Goal: Information Seeking & Learning: Learn about a topic

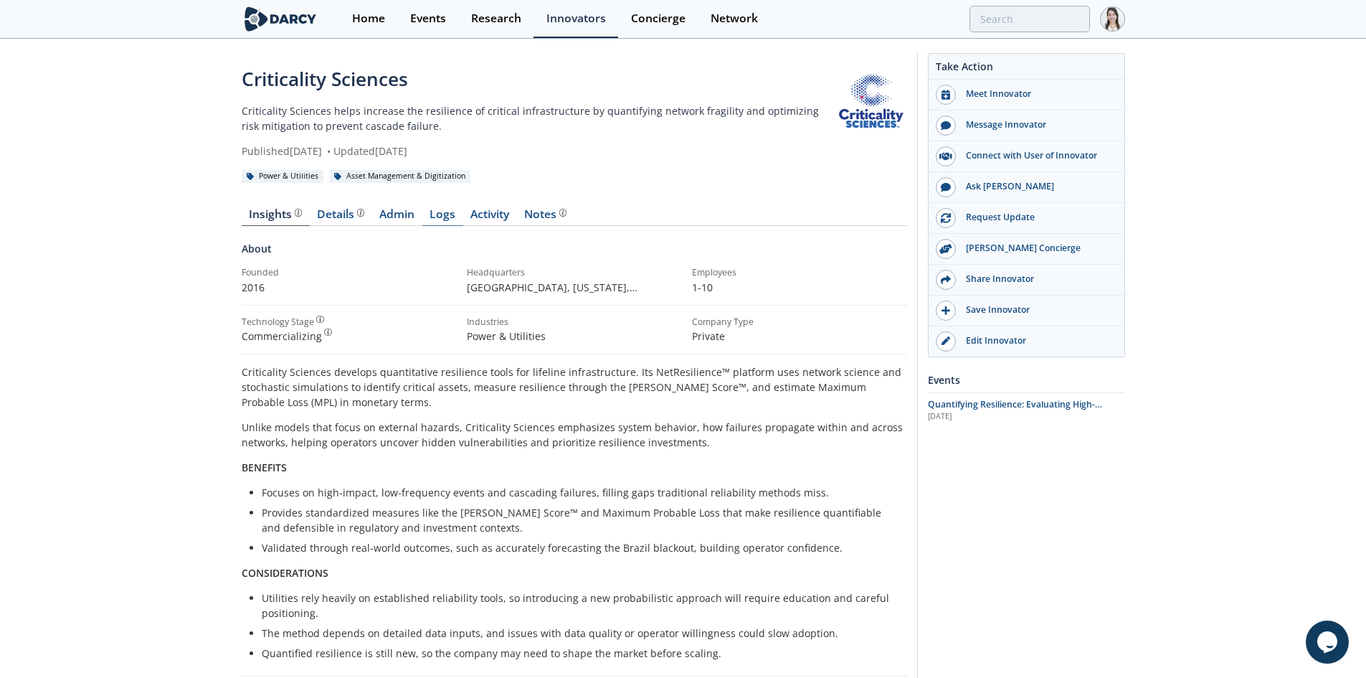
click at [443, 224] on link "Logs" at bounding box center [442, 217] width 41 height 17
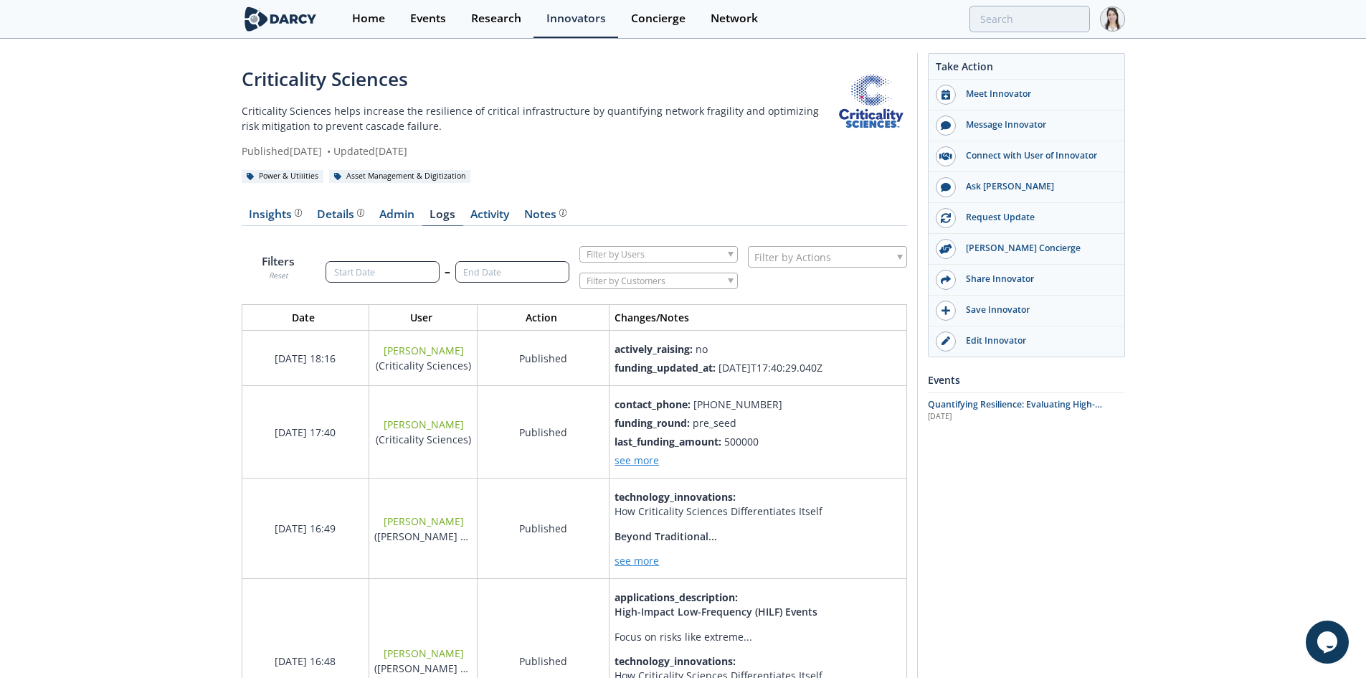
scroll to position [2382, 688]
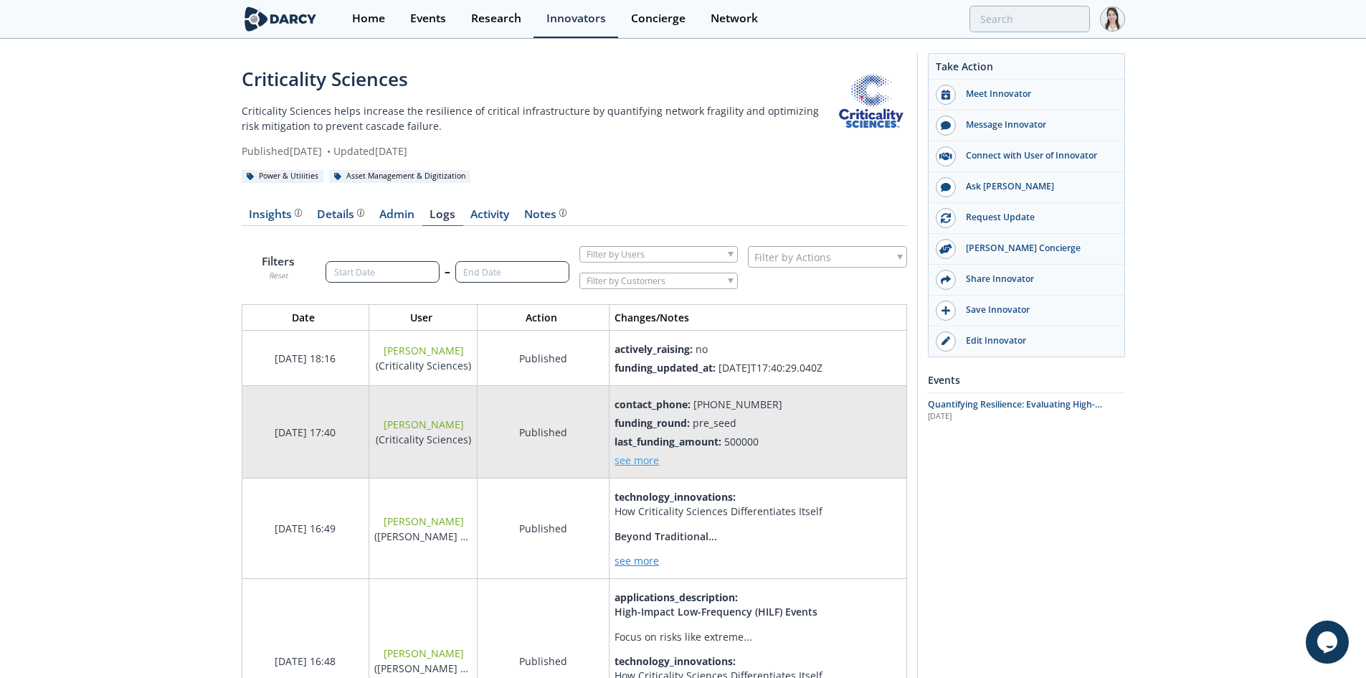
click at [636, 455] on span "see more" at bounding box center [637, 460] width 44 height 14
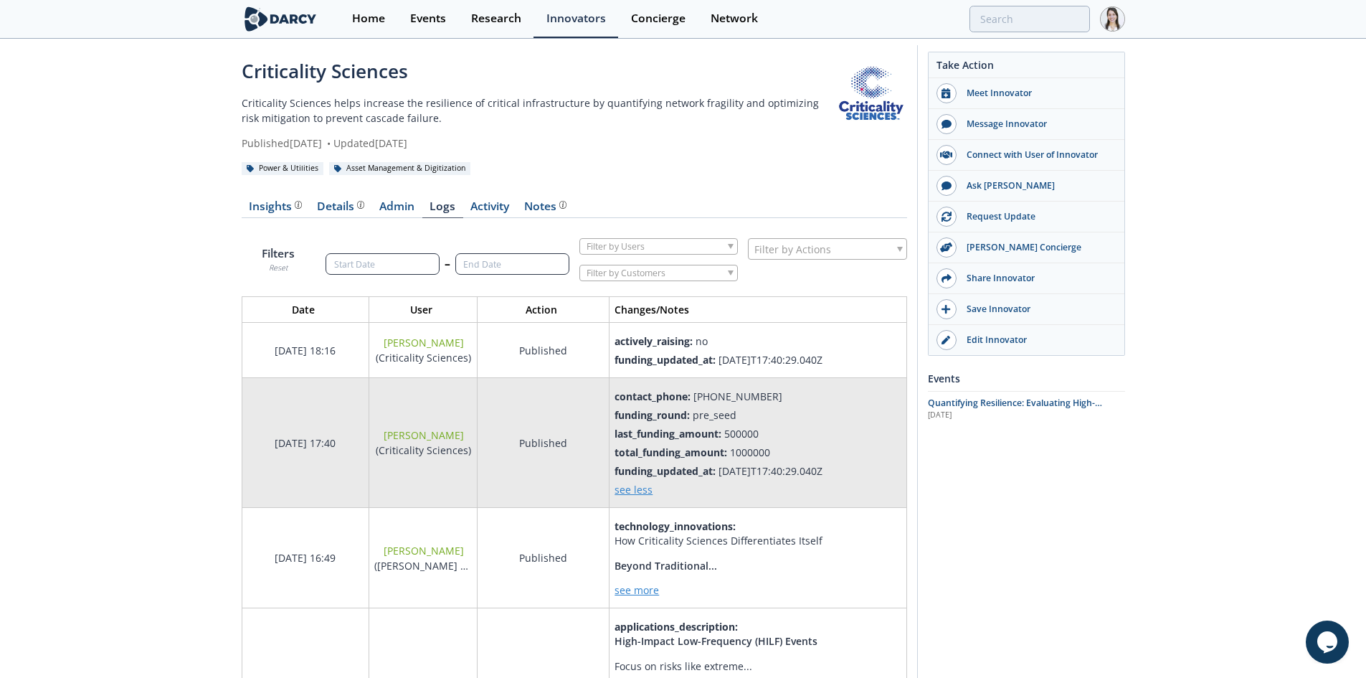
scroll to position [0, 0]
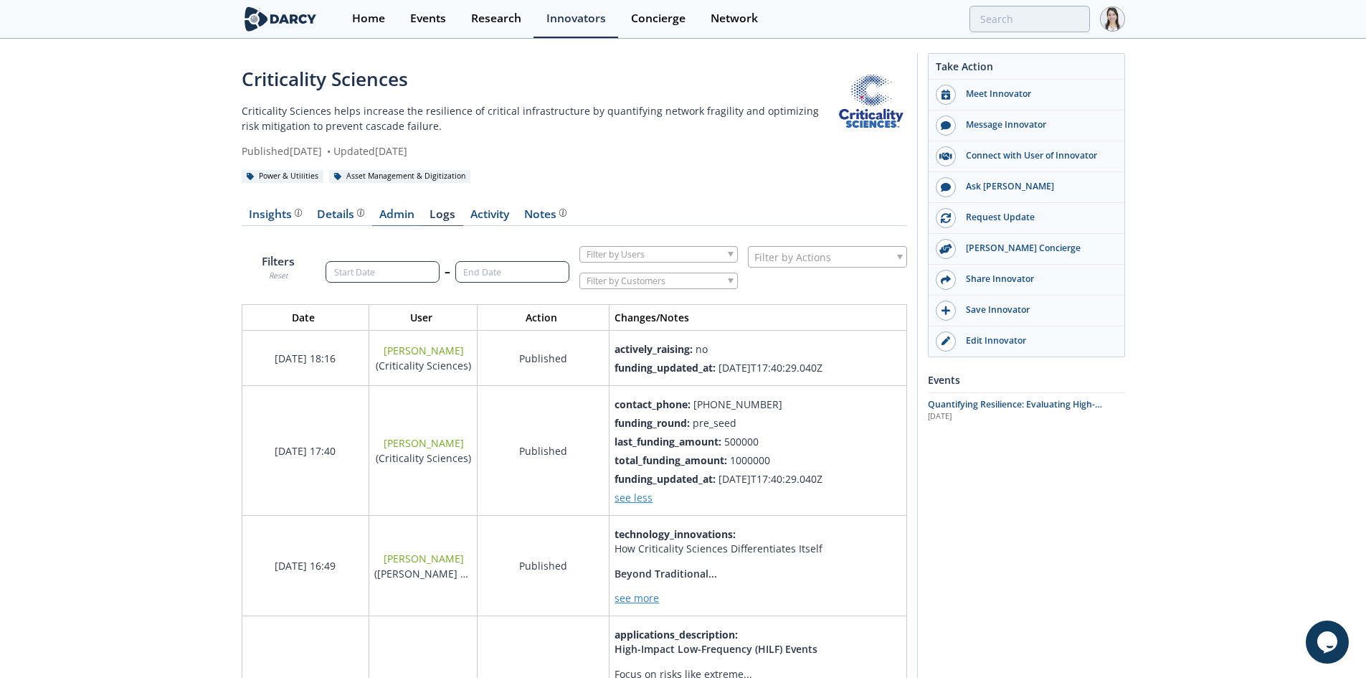
click at [402, 218] on link "Admin" at bounding box center [397, 217] width 50 height 17
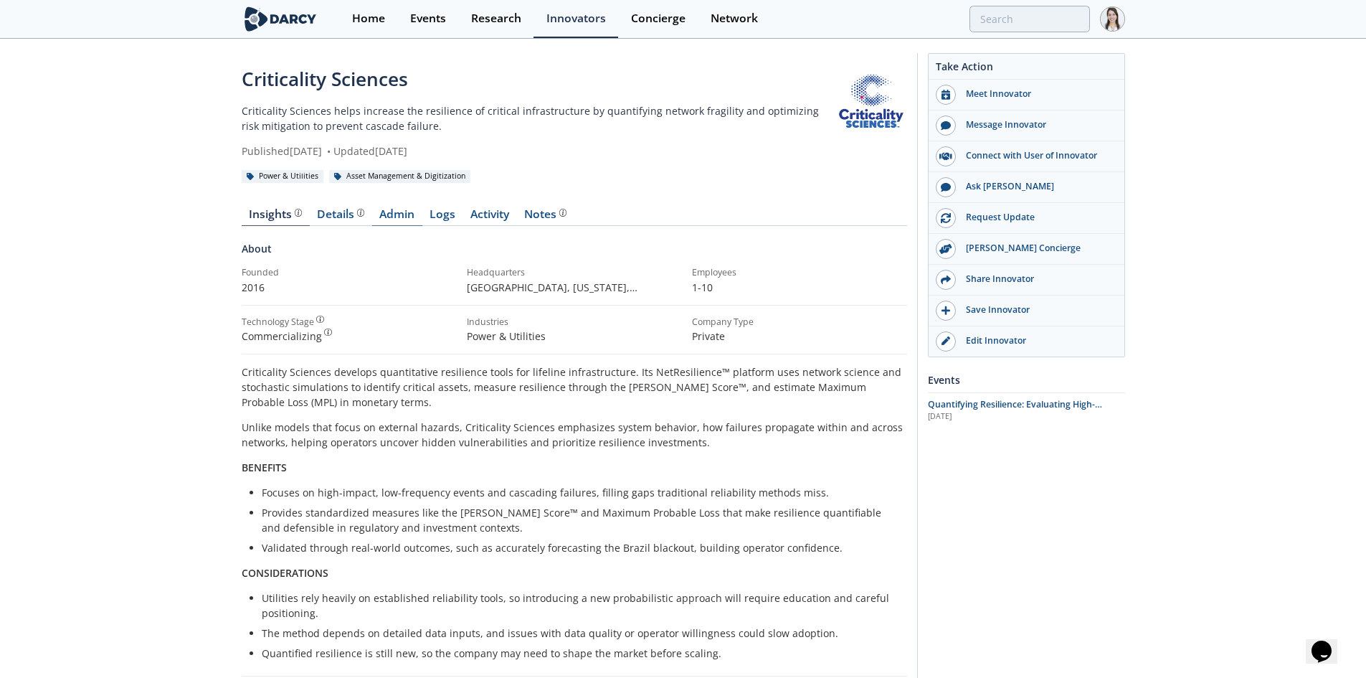
click at [418, 217] on link "Admin" at bounding box center [397, 217] width 50 height 17
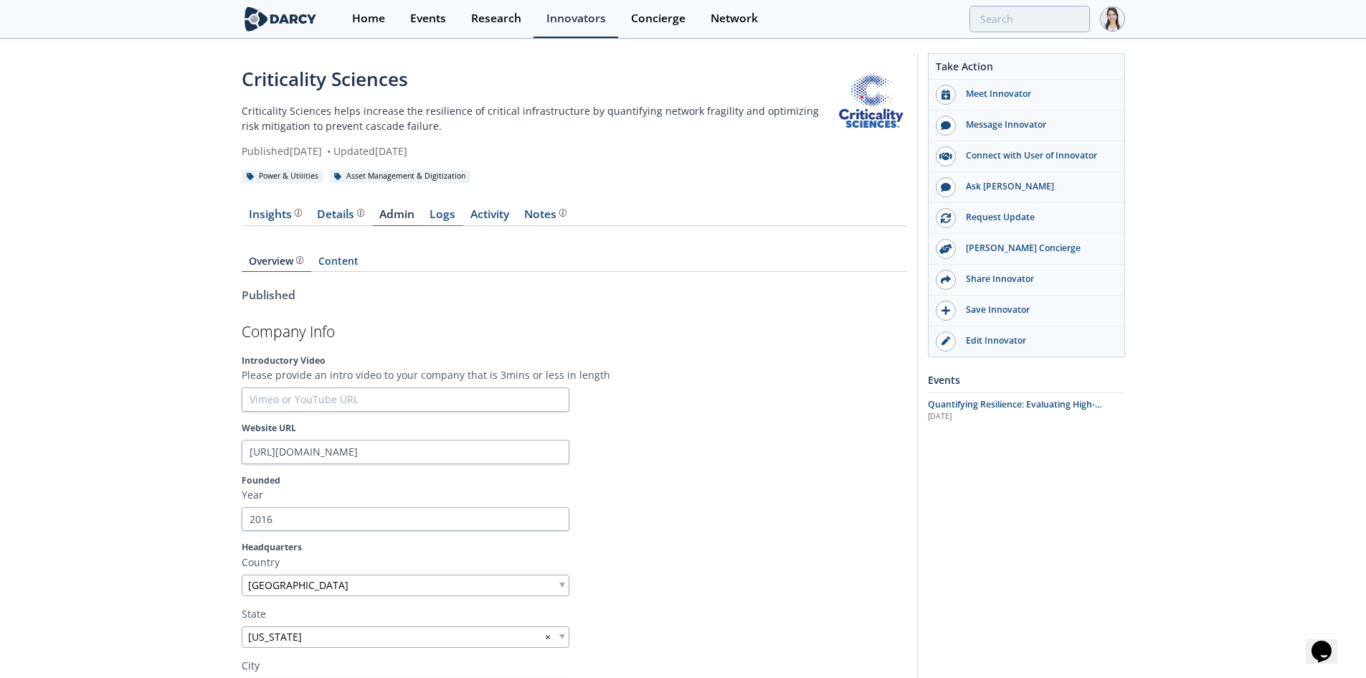
click at [438, 212] on link "Logs" at bounding box center [442, 217] width 41 height 17
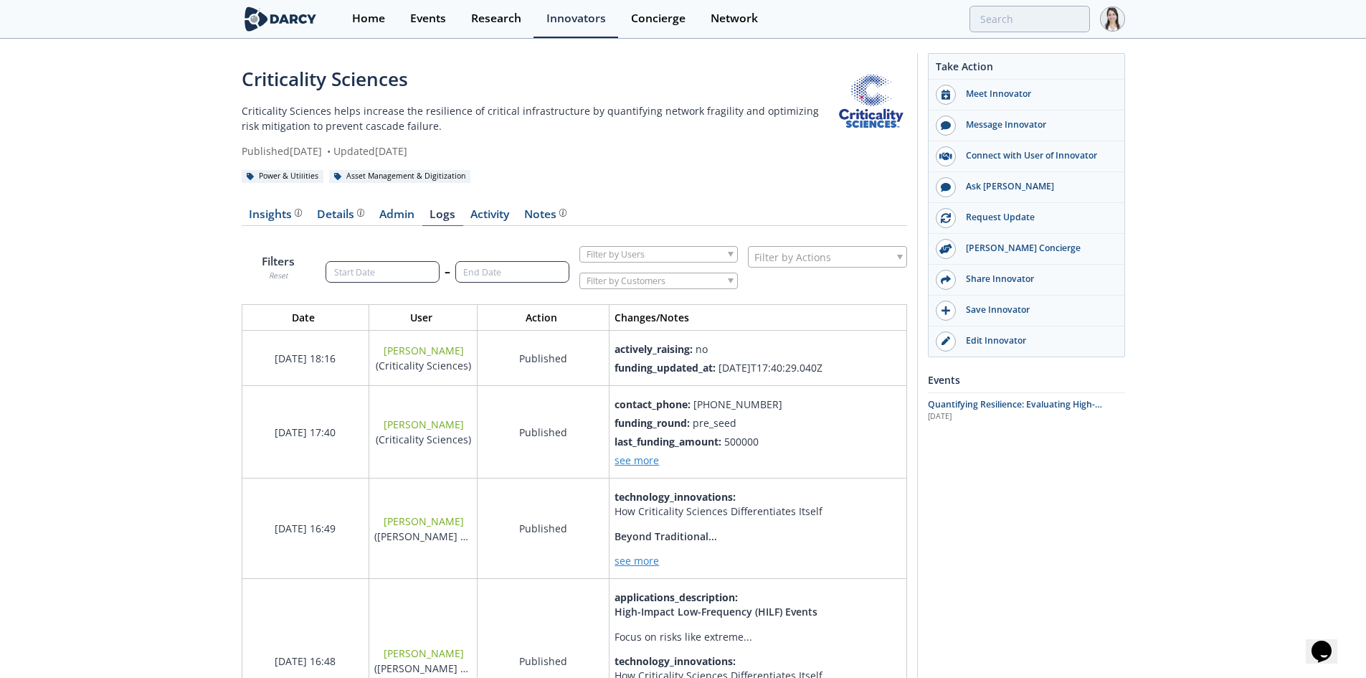
scroll to position [2382, 688]
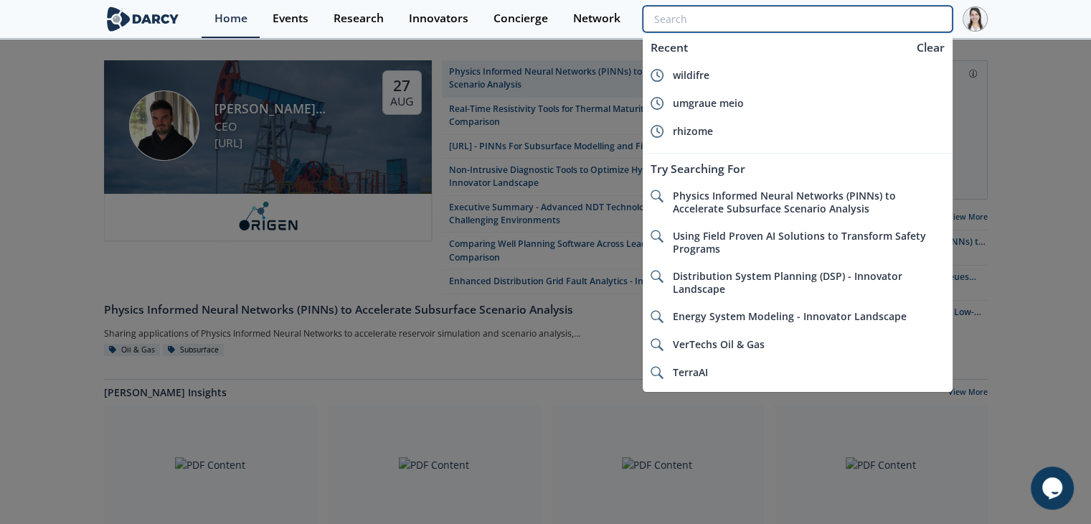
click at [904, 25] on input "search" at bounding box center [797, 19] width 309 height 27
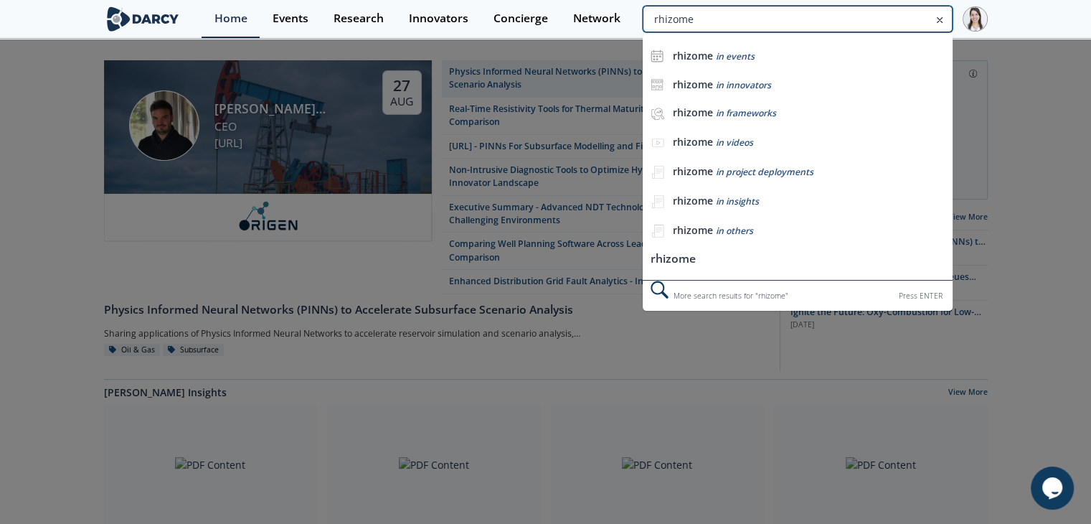
type input "rhizome"
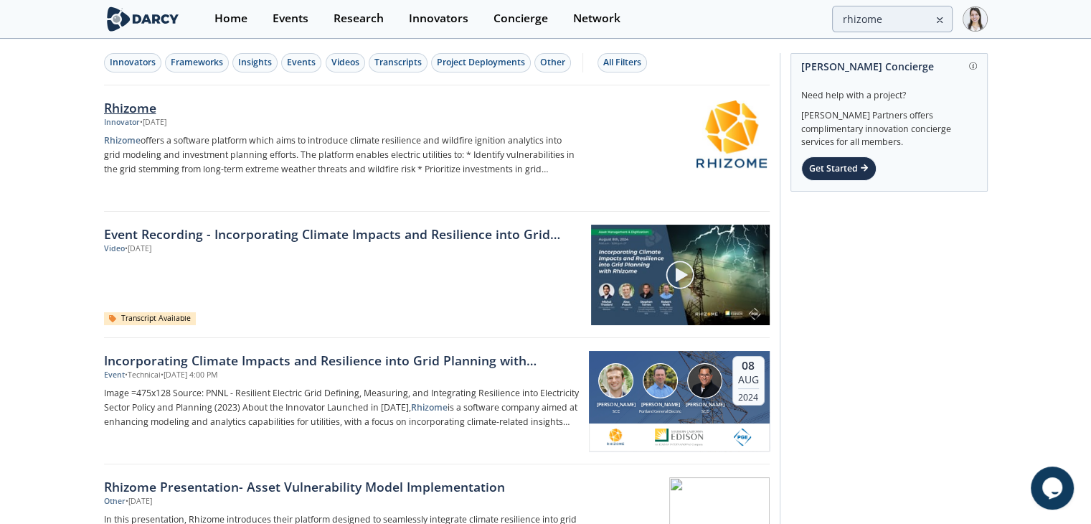
click at [752, 144] on img at bounding box center [731, 135] width 70 height 70
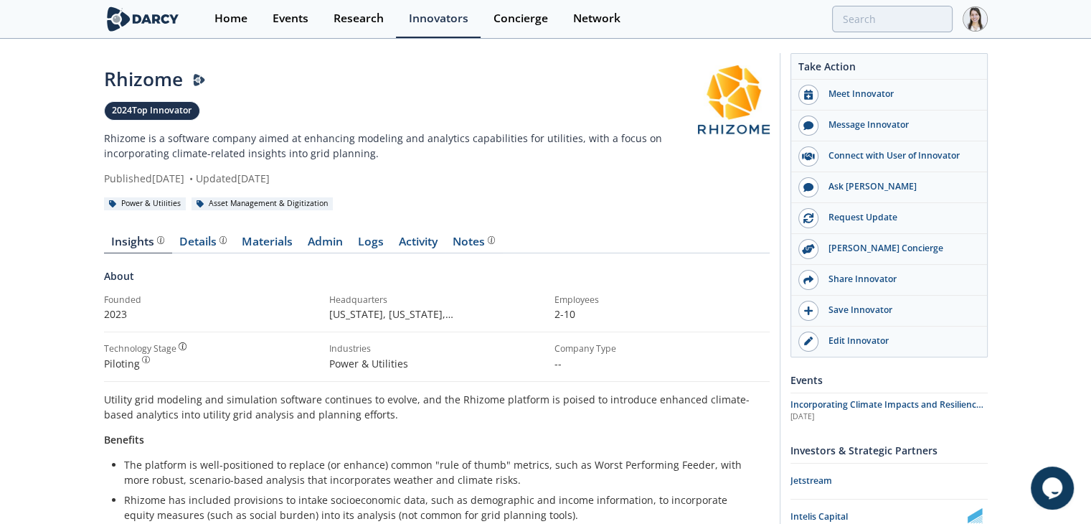
click at [933, 401] on span "Incorporating Climate Impacts and Resilience into Grid Planning with Rhizome" at bounding box center [886, 410] width 193 height 25
